Goal: Check status: Check status

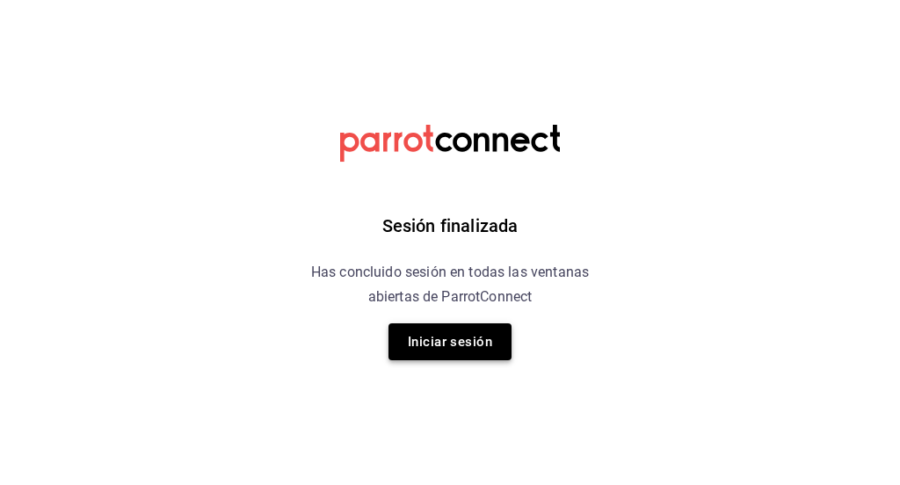
click at [458, 335] on button "Iniciar sesión" at bounding box center [449, 341] width 123 height 37
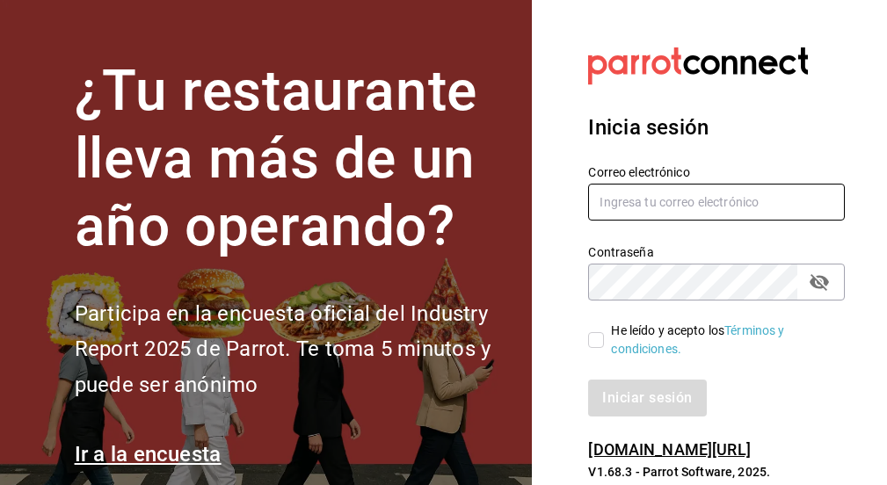
type input "[EMAIL_ADDRESS][DOMAIN_NAME]"
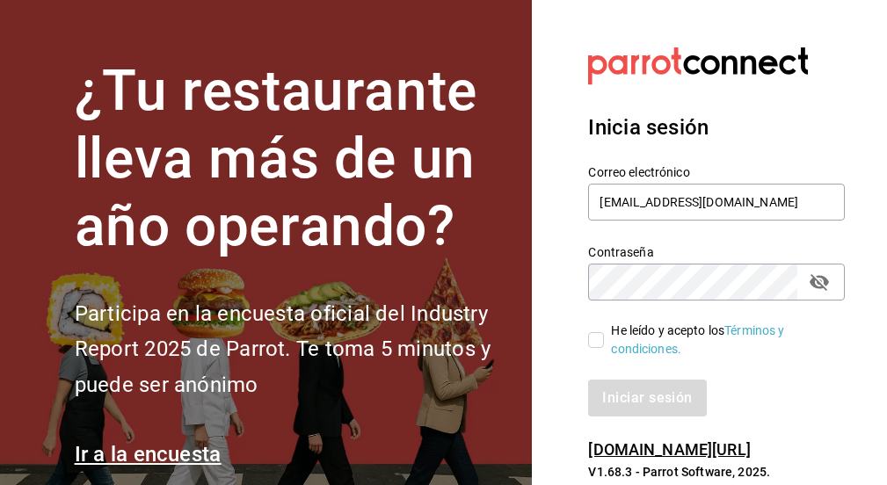
click at [604, 339] on span "He leído y acepto los Términos y condiciones." at bounding box center [717, 340] width 227 height 37
click at [604, 339] on input "He leído y acepto los Términos y condiciones." at bounding box center [596, 340] width 16 height 16
checkbox input "true"
click at [629, 395] on button "Iniciar sesión" at bounding box center [648, 398] width 120 height 37
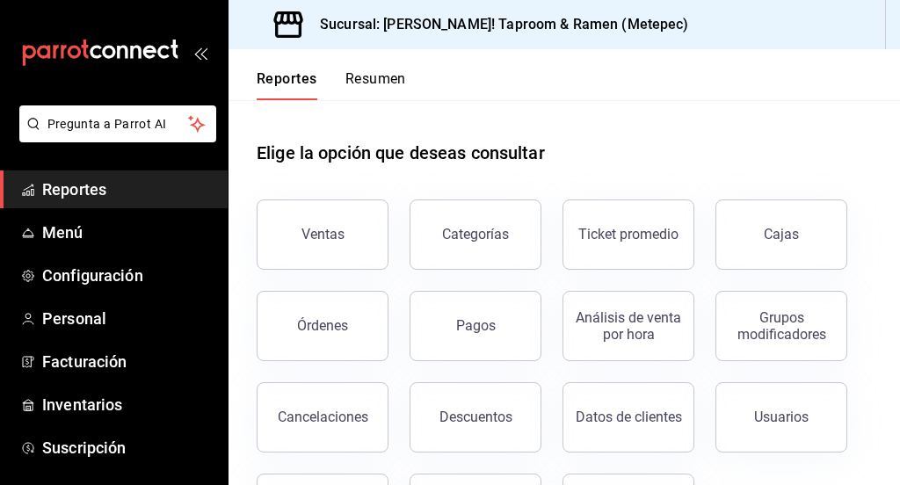
scroll to position [87, 0]
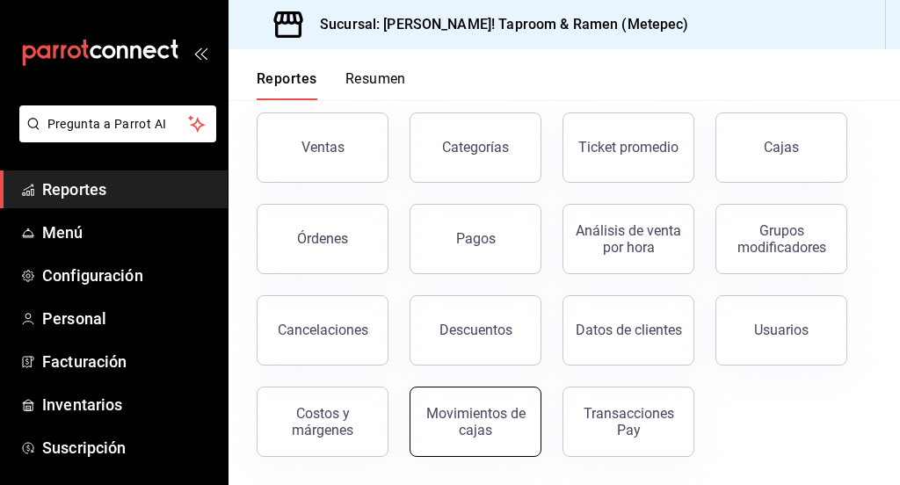
click at [479, 434] on div "Movimientos de cajas" at bounding box center [475, 421] width 109 height 33
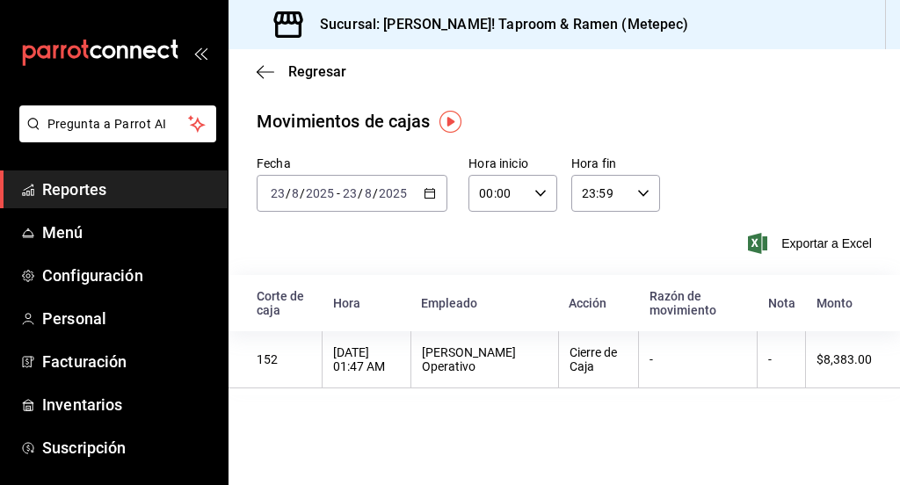
click at [434, 199] on icon "button" at bounding box center [430, 193] width 12 height 12
click at [686, 425] on main "Regresar Movimientos de cajas Fecha 2025-08-23 23 / 8 / 2025 - 2025-08-23 23 / …" at bounding box center [564, 267] width 671 height 436
click at [432, 193] on icon "button" at bounding box center [430, 193] width 12 height 12
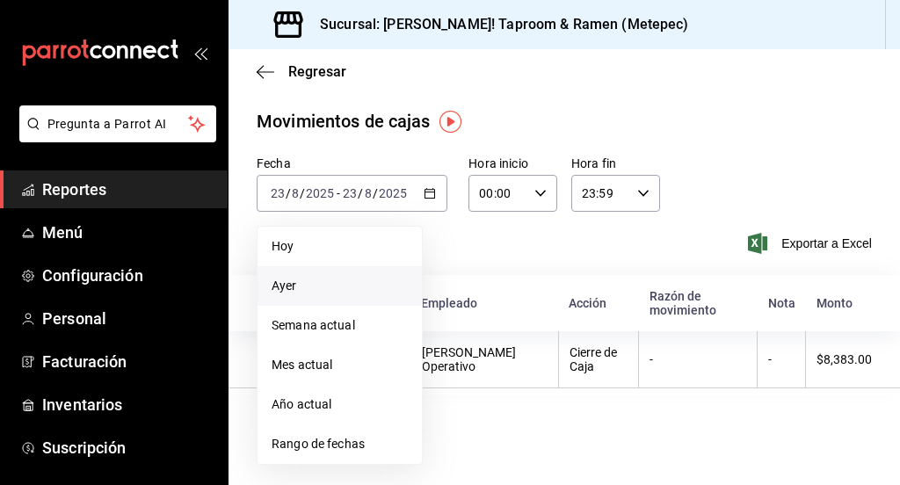
click at [345, 301] on li "Ayer" at bounding box center [340, 286] width 164 height 40
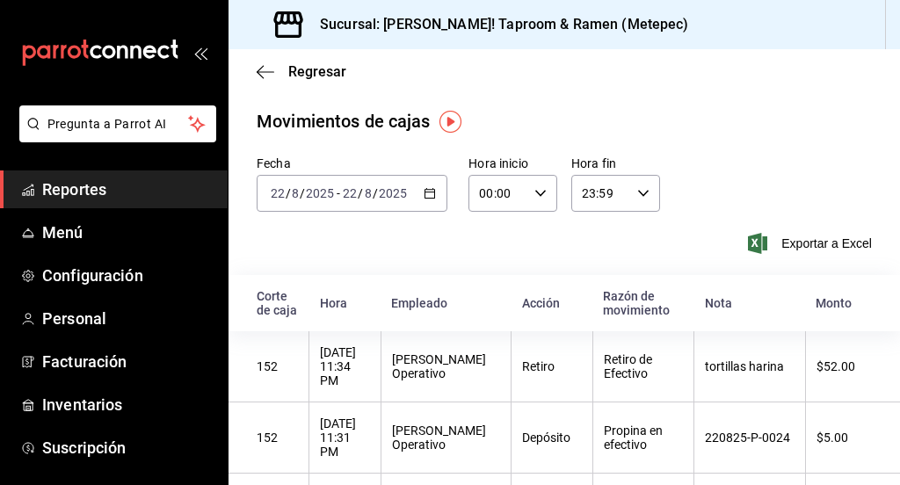
click at [267, 80] on div "Regresar" at bounding box center [564, 71] width 671 height 45
click at [265, 69] on icon "button" at bounding box center [266, 72] width 18 height 16
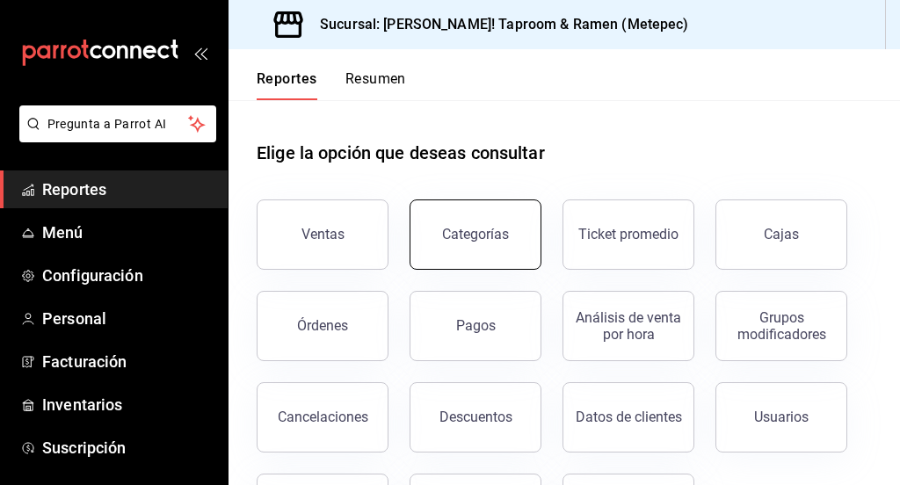
scroll to position [87, 0]
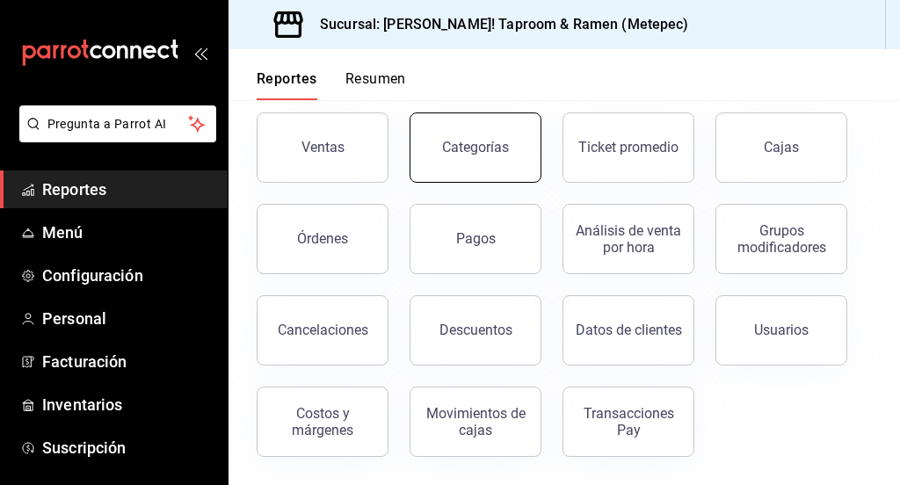
click at [475, 209] on button "Pagos" at bounding box center [476, 239] width 132 height 70
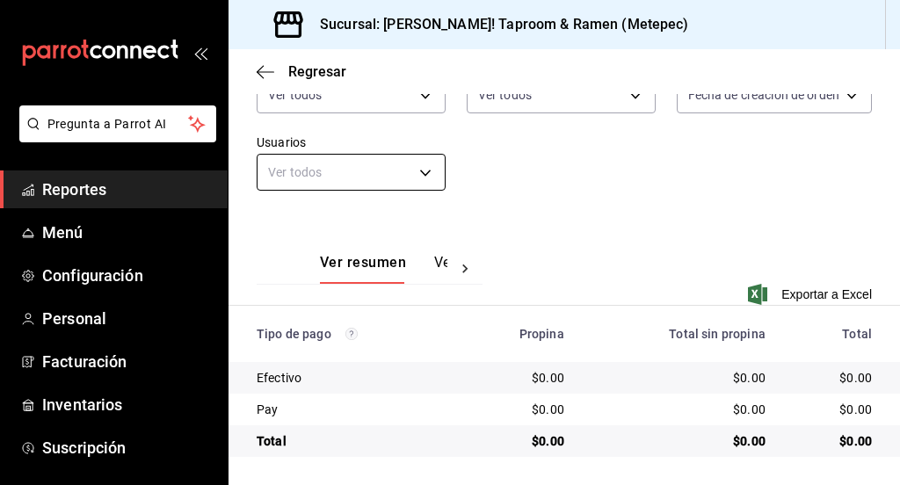
scroll to position [149, 0]
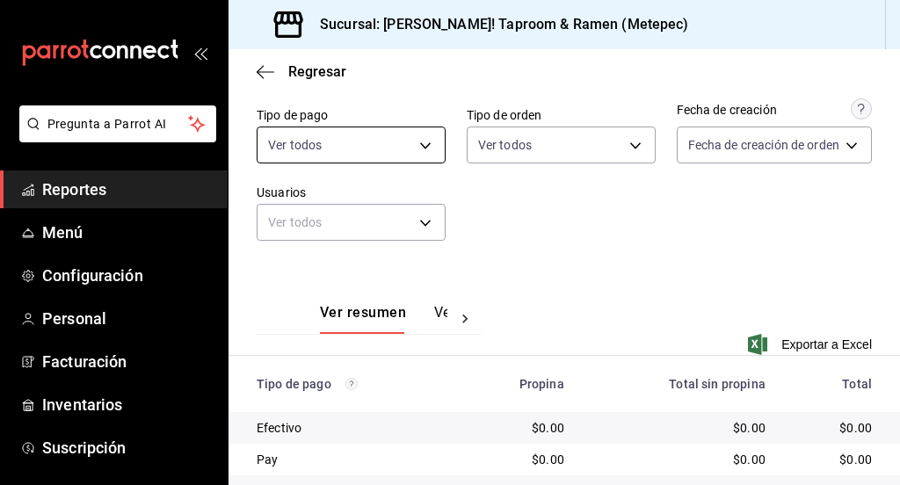
click at [414, 148] on body "Pregunta a Parrot AI Reportes Menú Configuración Personal Facturación Inventari…" at bounding box center [450, 242] width 900 height 485
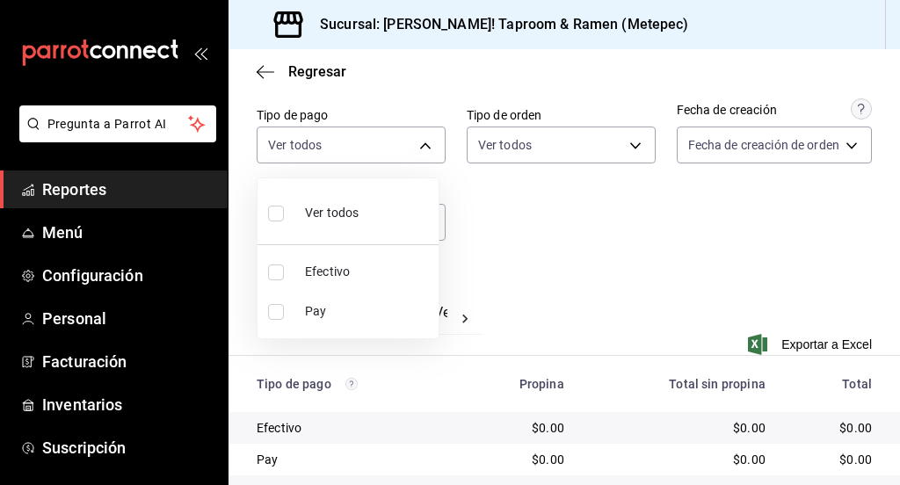
click at [522, 264] on div at bounding box center [450, 242] width 900 height 485
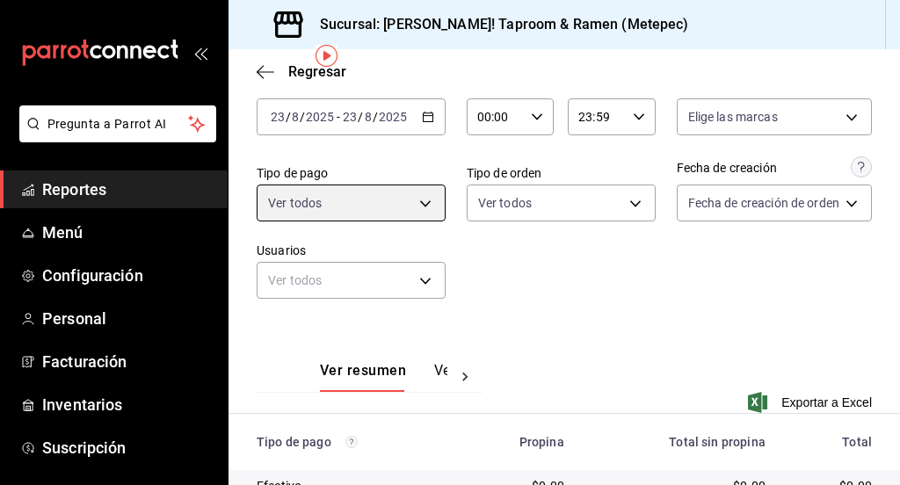
scroll to position [65, 0]
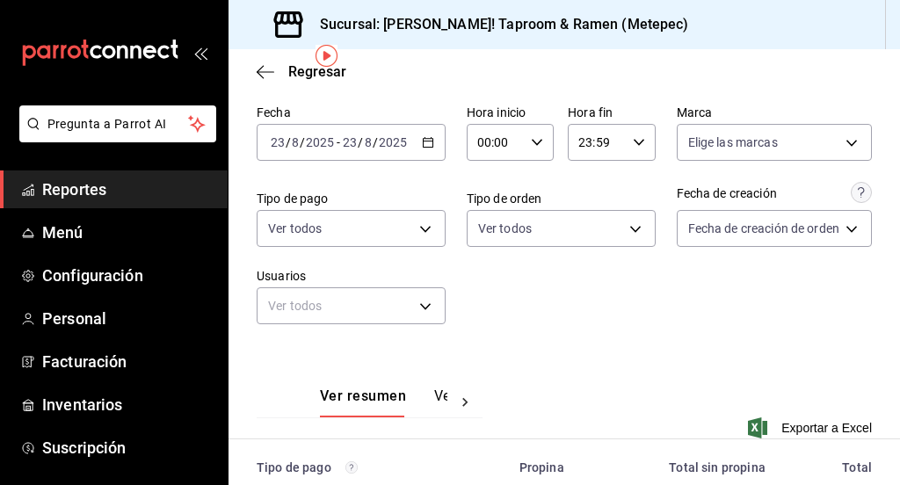
click at [428, 143] on div "2025-08-23 23 / 8 / 2025 - 2025-08-23 23 / 8 / 2025" at bounding box center [351, 142] width 189 height 37
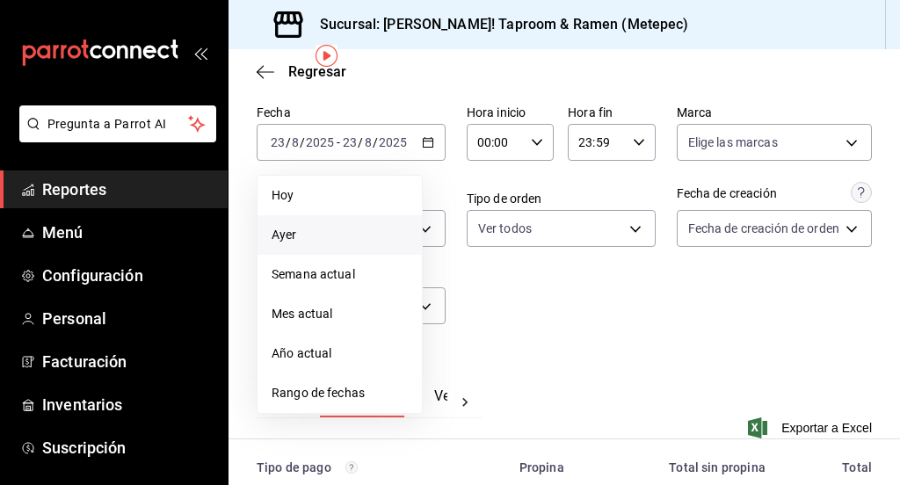
click at [368, 226] on span "Ayer" at bounding box center [340, 235] width 136 height 18
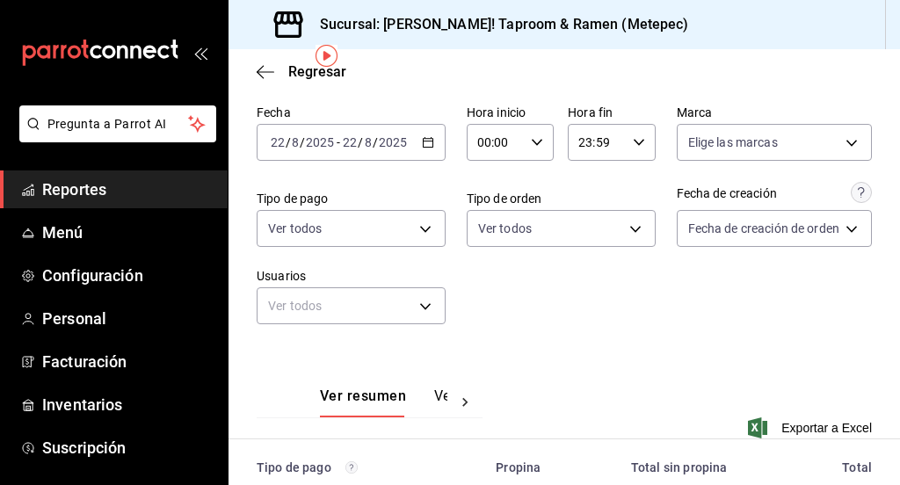
scroll to position [199, 0]
